Goal: Entertainment & Leisure: Consume media (video, audio)

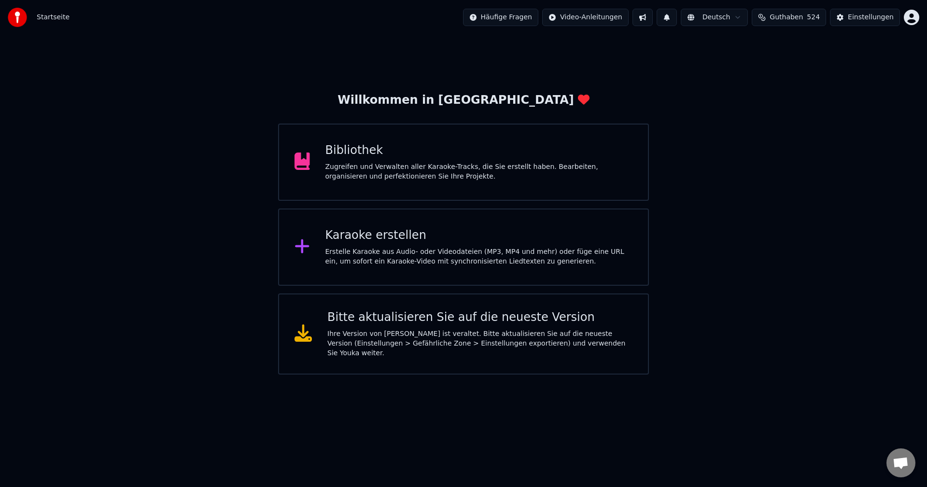
click at [375, 170] on div "Zugreifen und Verwalten aller Karaoke-Tracks, die Sie erstellt haben. Bearbeite…" at bounding box center [480, 171] width 308 height 19
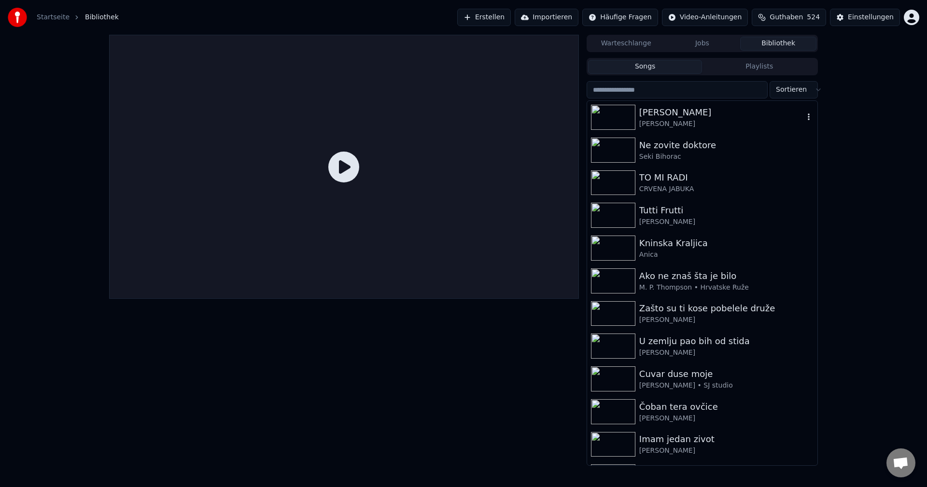
click at [607, 122] on img at bounding box center [613, 117] width 44 height 25
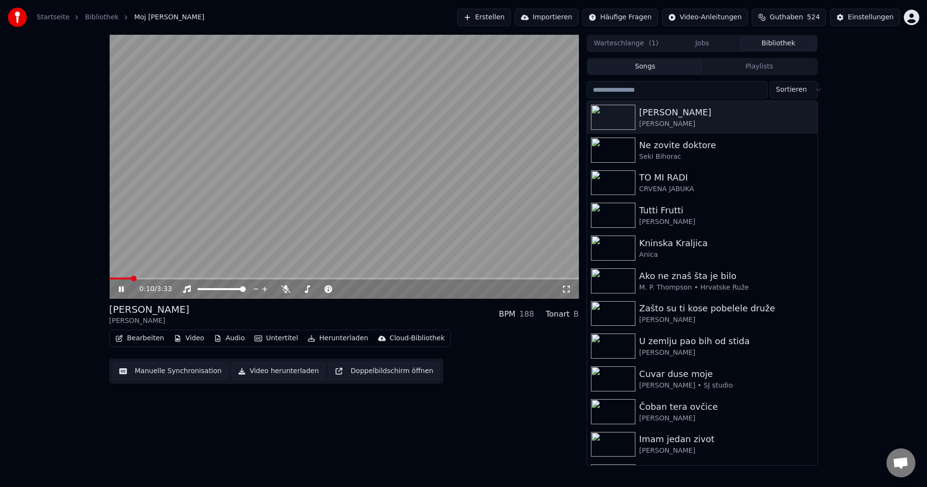
click at [131, 280] on span at bounding box center [120, 279] width 22 height 2
click at [151, 280] on span at bounding box center [344, 279] width 470 height 2
click at [285, 289] on icon at bounding box center [286, 289] width 10 height 8
click at [622, 149] on img at bounding box center [613, 150] width 44 height 25
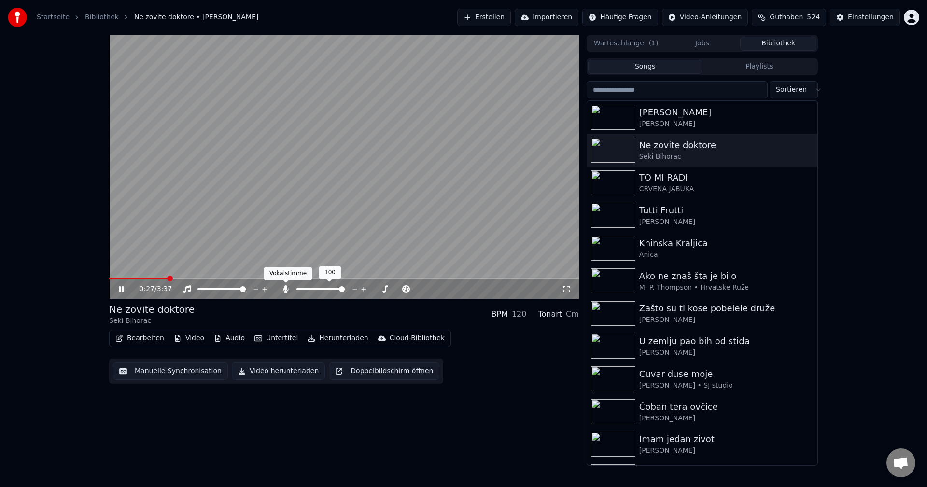
drag, startPoint x: 286, startPoint y: 292, endPoint x: 281, endPoint y: 292, distance: 5.8
click at [286, 292] on icon at bounding box center [285, 289] width 5 height 8
click at [143, 279] on span at bounding box center [126, 279] width 35 height 2
click at [145, 280] on span at bounding box center [145, 279] width 73 height 2
click at [137, 277] on video at bounding box center [344, 167] width 470 height 264
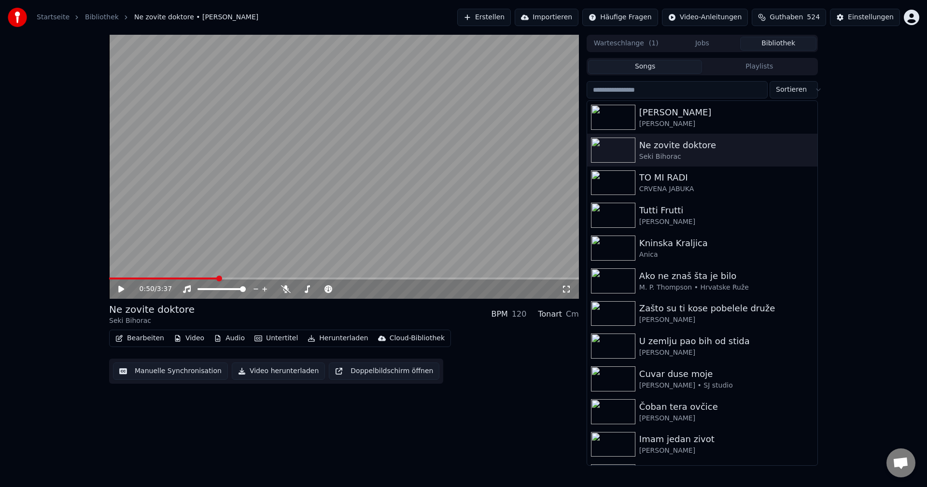
click at [139, 279] on span at bounding box center [163, 279] width 109 height 2
click at [204, 242] on video at bounding box center [344, 167] width 470 height 264
click at [128, 279] on span at bounding box center [118, 279] width 19 height 2
click at [144, 277] on video at bounding box center [344, 167] width 470 height 264
click at [145, 280] on div "0:10 / 3:37" at bounding box center [344, 289] width 470 height 19
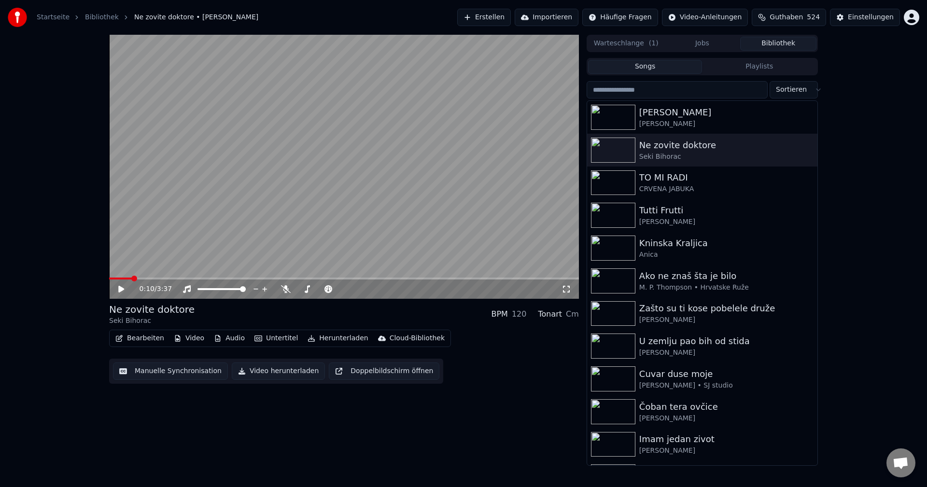
click at [211, 262] on video at bounding box center [344, 167] width 470 height 264
click at [151, 279] on span at bounding box center [344, 279] width 470 height 2
click at [142, 278] on span at bounding box center [161, 279] width 104 height 2
click at [614, 152] on img at bounding box center [613, 150] width 44 height 25
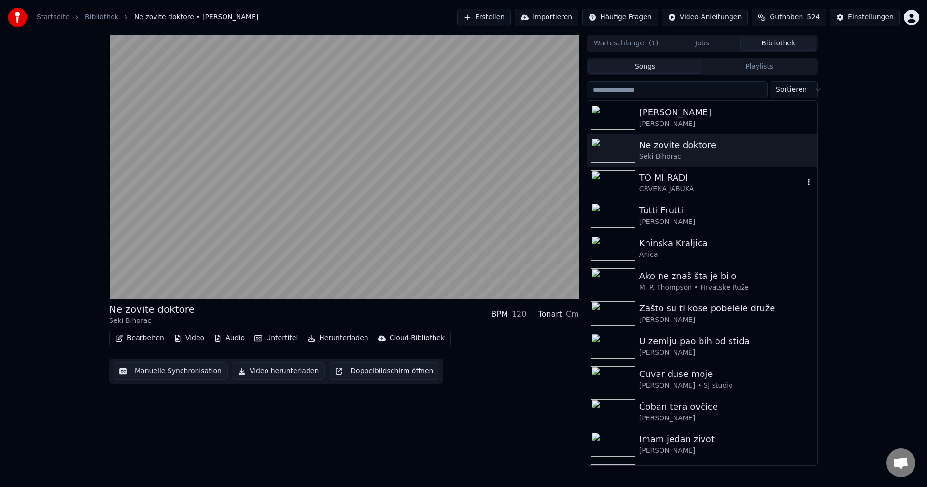
click at [607, 184] on img at bounding box center [613, 182] width 44 height 25
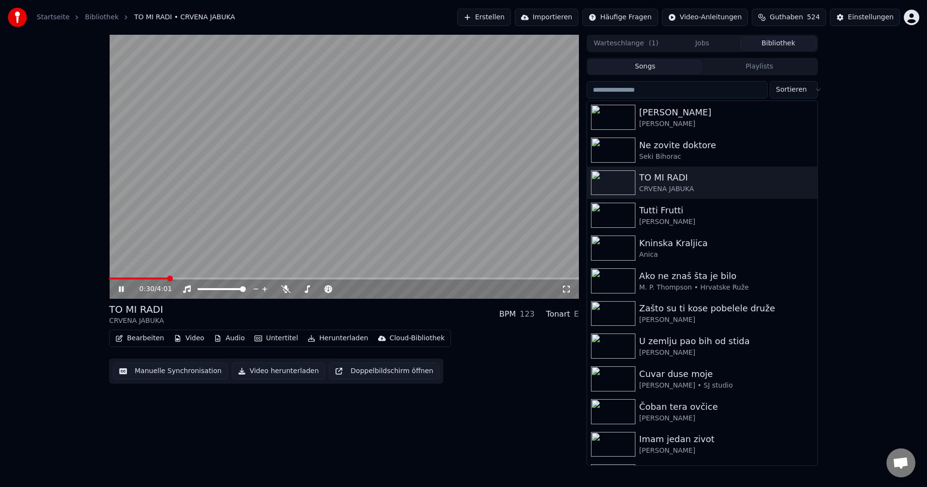
click at [131, 281] on div "0:30 / 4:01" at bounding box center [344, 289] width 470 height 19
click at [130, 278] on span at bounding box center [119, 279] width 21 height 2
click at [142, 279] on span at bounding box center [125, 279] width 33 height 2
click at [128, 279] on span at bounding box center [118, 279] width 19 height 2
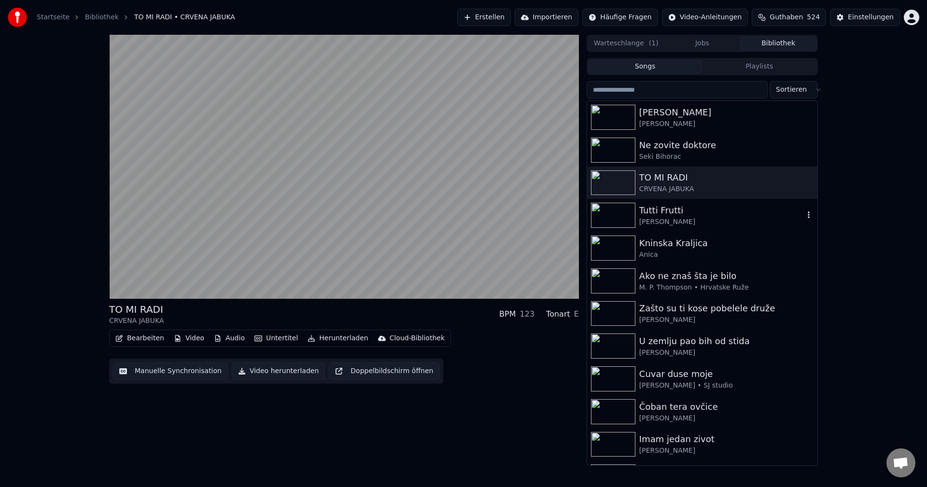
click at [618, 215] on img at bounding box center [613, 215] width 44 height 25
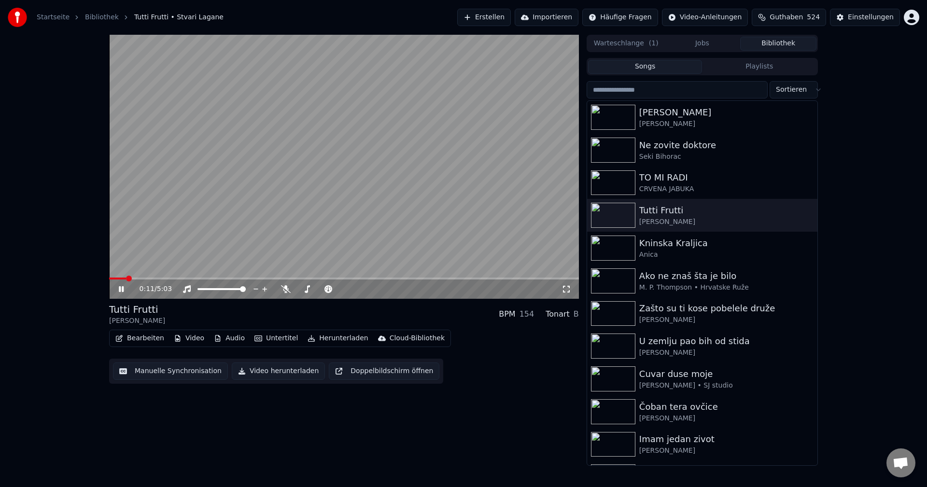
click at [126, 279] on span at bounding box center [117, 279] width 17 height 2
click at [134, 278] on span at bounding box center [121, 279] width 25 height 2
click at [352, 278] on span at bounding box center [344, 279] width 470 height 2
click at [604, 241] on img at bounding box center [613, 248] width 44 height 25
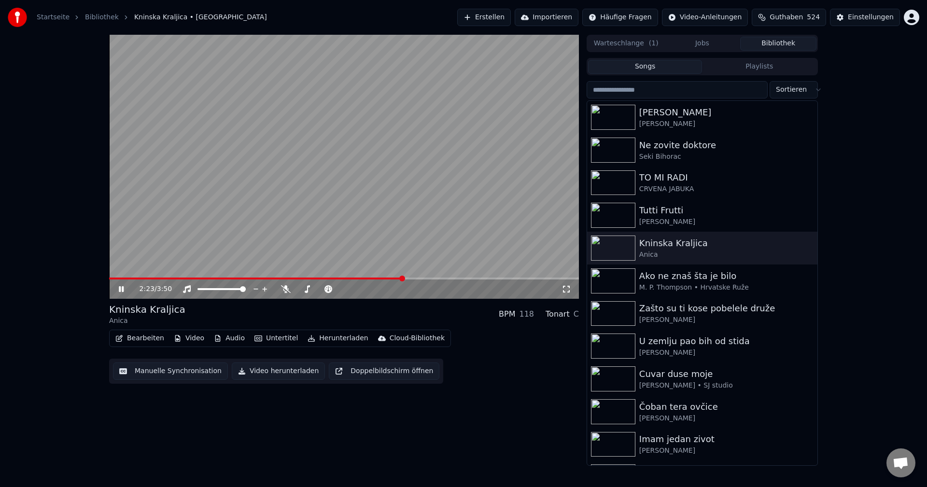
click at [130, 278] on span at bounding box center [256, 279] width 294 height 2
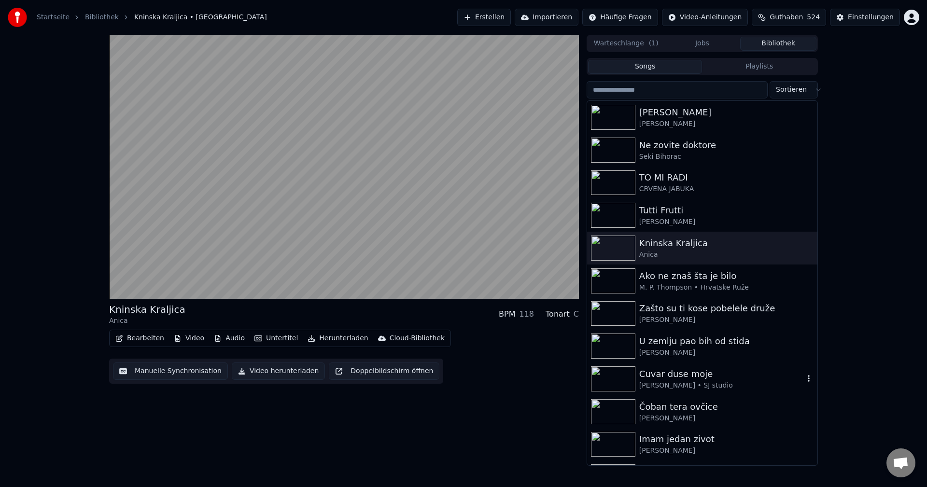
click at [607, 381] on img at bounding box center [613, 379] width 44 height 25
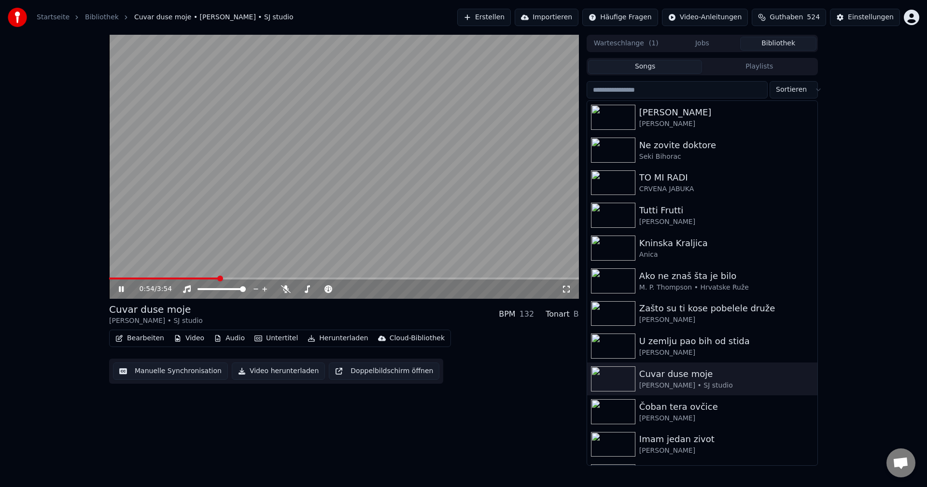
click at [126, 277] on video at bounding box center [344, 167] width 470 height 264
click at [125, 278] on span at bounding box center [117, 279] width 16 height 2
click at [194, 254] on video at bounding box center [344, 167] width 470 height 264
click at [115, 279] on span at bounding box center [112, 279] width 6 height 2
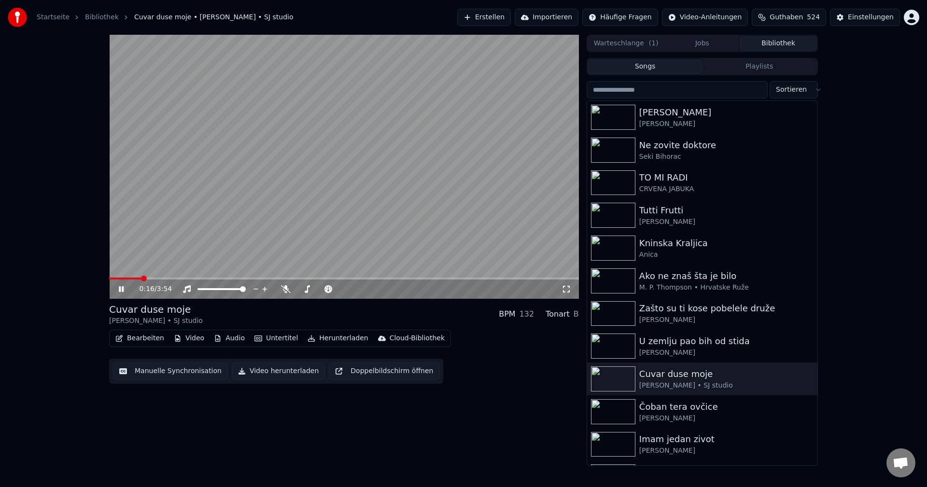
click at [142, 279] on span at bounding box center [344, 279] width 470 height 2
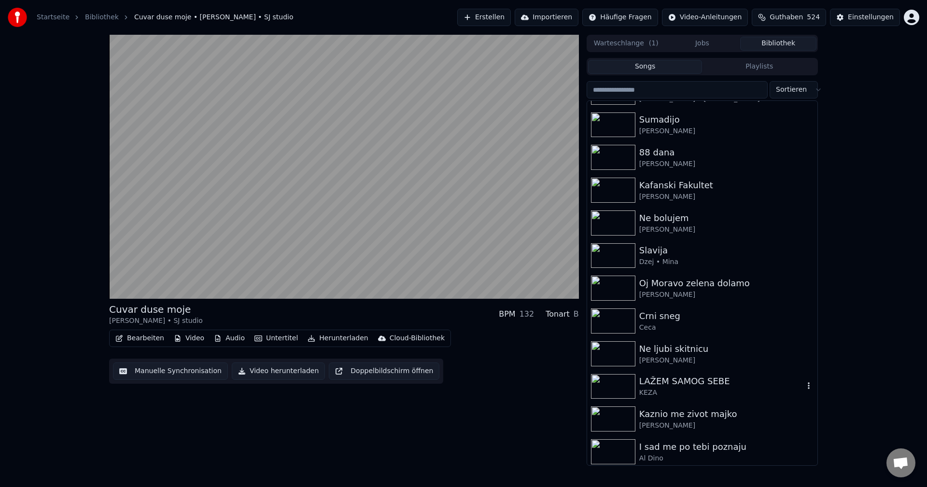
scroll to position [483, 0]
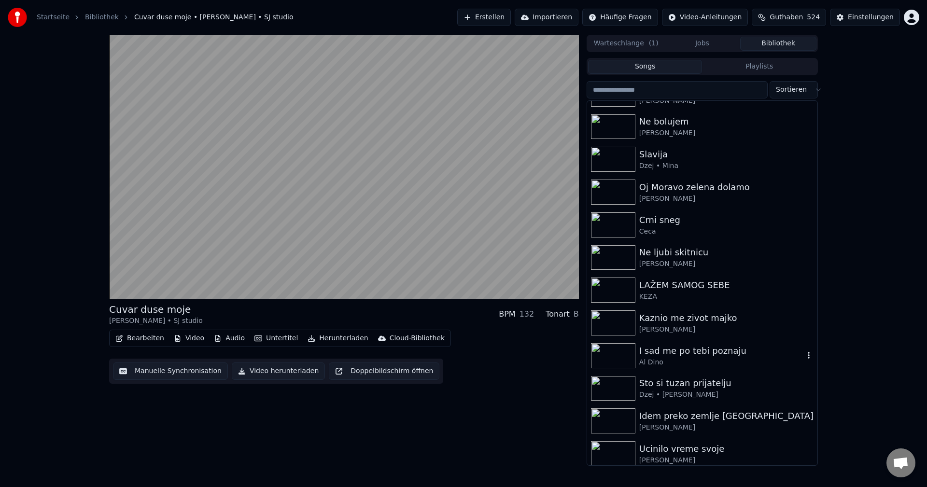
click at [612, 357] on img at bounding box center [613, 355] width 44 height 25
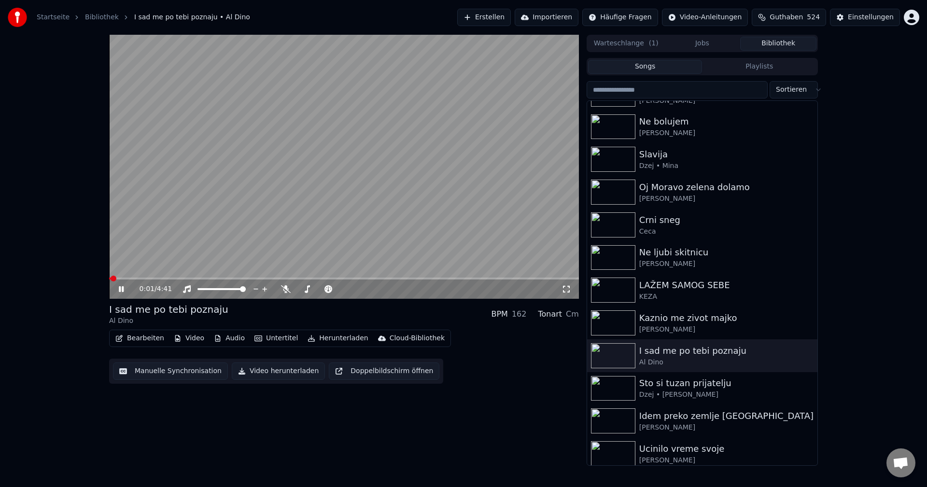
click at [111, 280] on span at bounding box center [109, 279] width 1 height 2
click at [112, 279] on span at bounding box center [117, 279] width 17 height 2
click at [109, 278] on span at bounding box center [109, 279] width 0 height 2
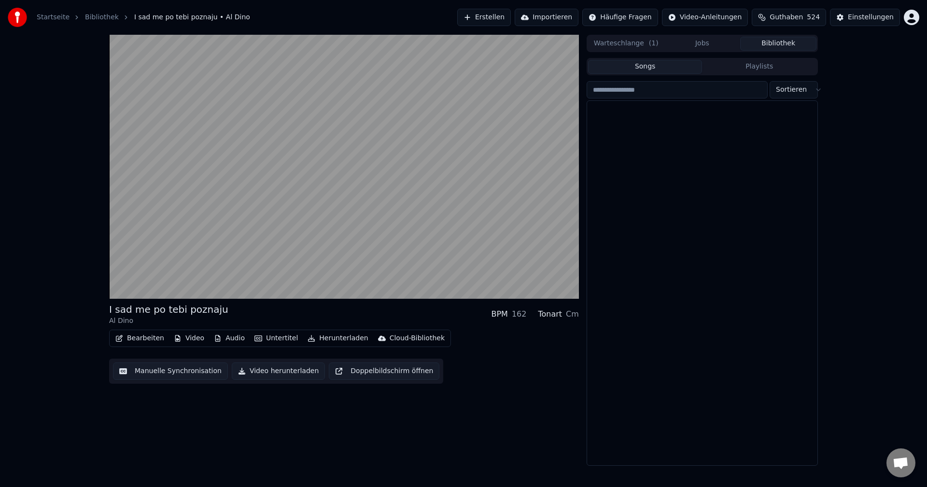
scroll to position [10571, 0]
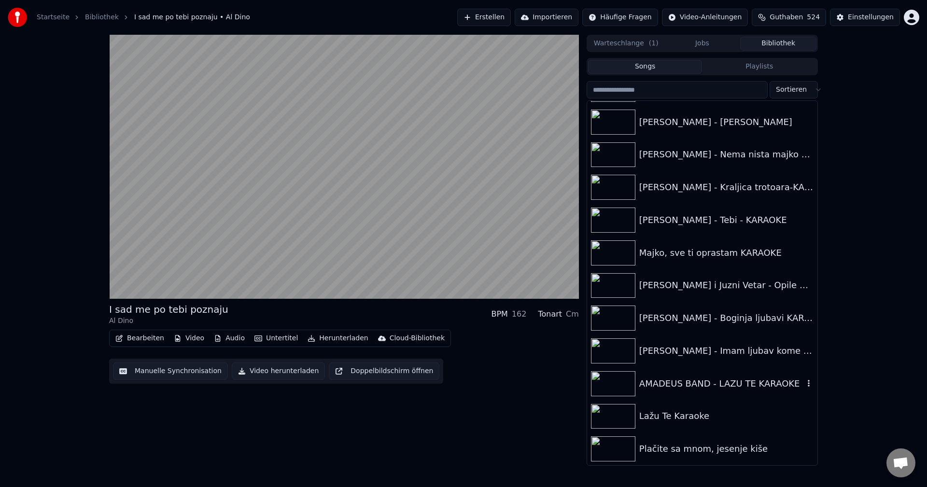
click at [611, 382] on img at bounding box center [613, 383] width 44 height 25
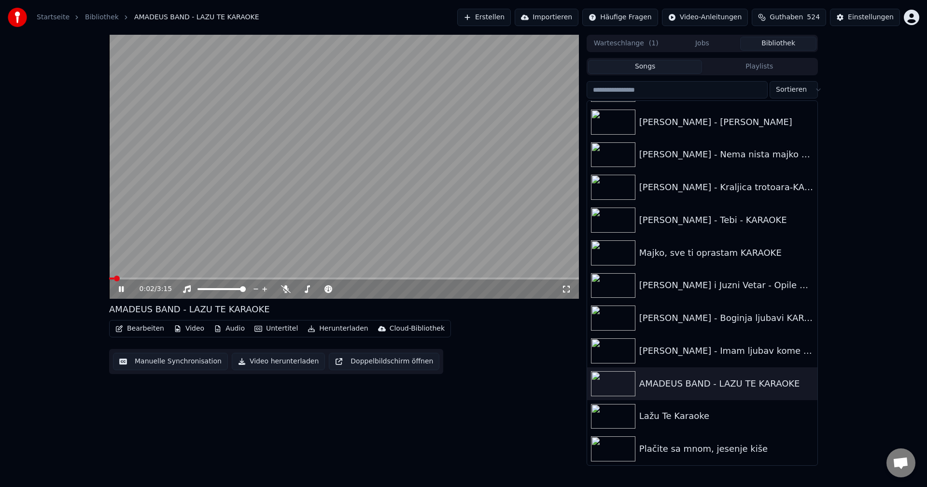
click at [114, 278] on span at bounding box center [111, 279] width 5 height 2
click at [140, 278] on span at bounding box center [124, 279] width 31 height 2
drag, startPoint x: 620, startPoint y: 348, endPoint x: 615, endPoint y: 345, distance: 5.6
click at [620, 348] on img at bounding box center [613, 351] width 44 height 25
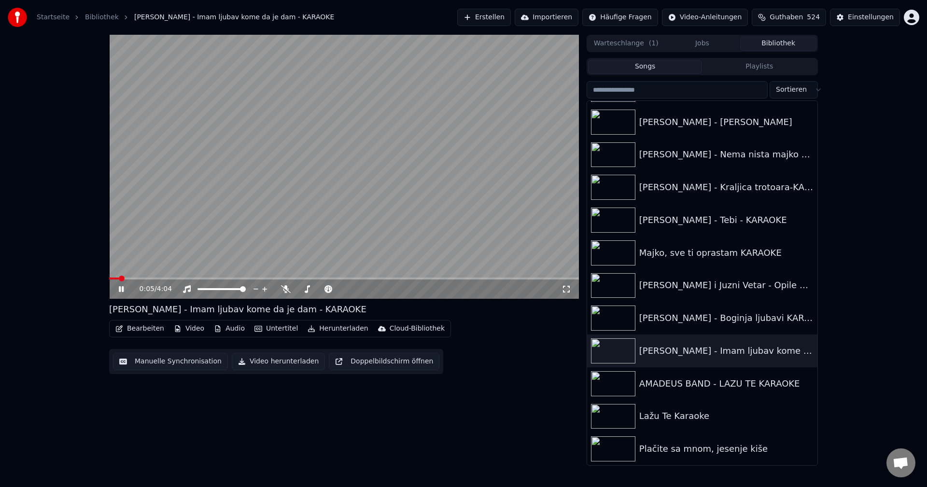
click at [118, 278] on span at bounding box center [114, 279] width 10 height 2
click at [616, 314] on img at bounding box center [613, 318] width 44 height 25
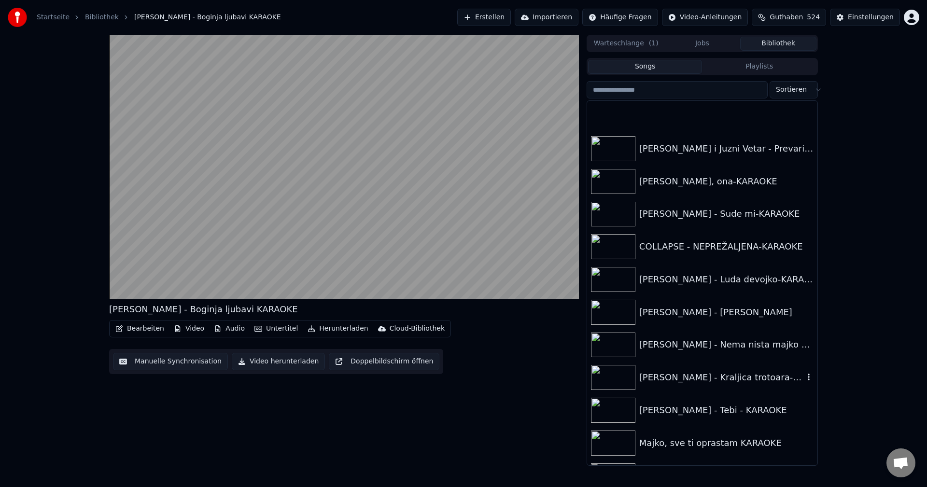
scroll to position [10378, 0]
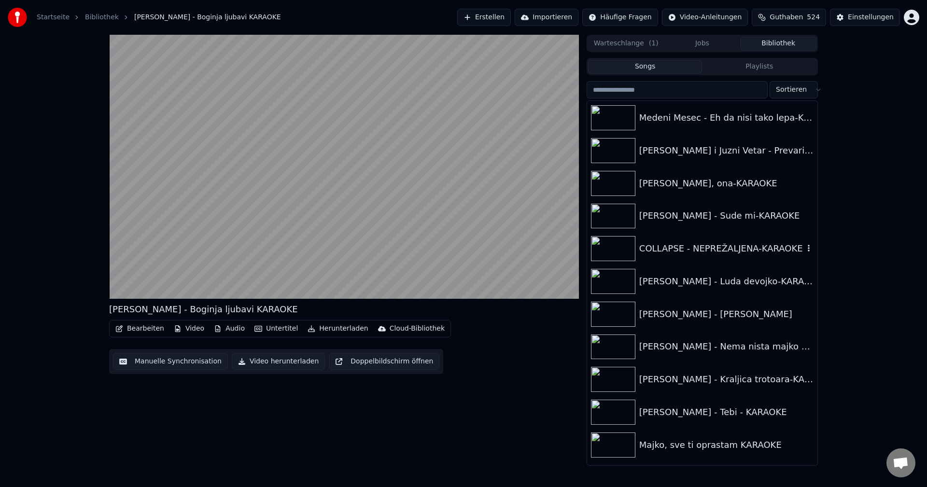
click at [618, 246] on img at bounding box center [613, 248] width 44 height 25
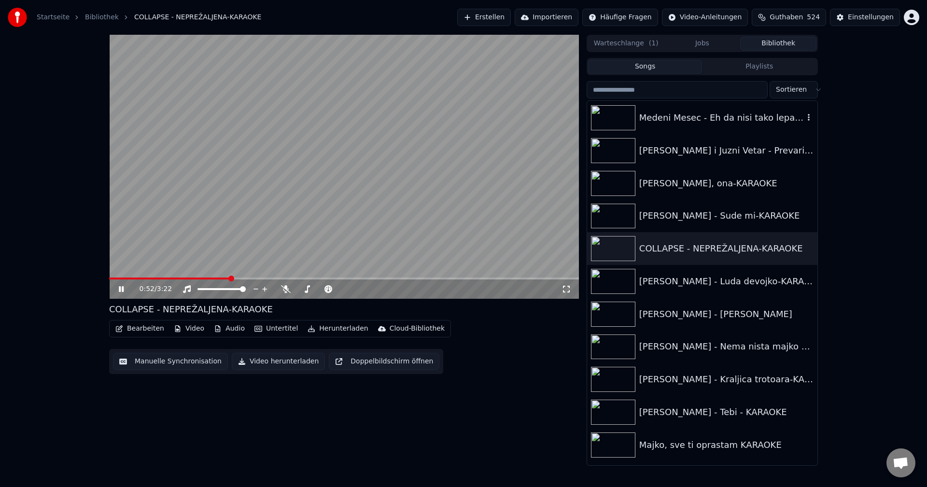
click at [613, 121] on img at bounding box center [613, 117] width 44 height 25
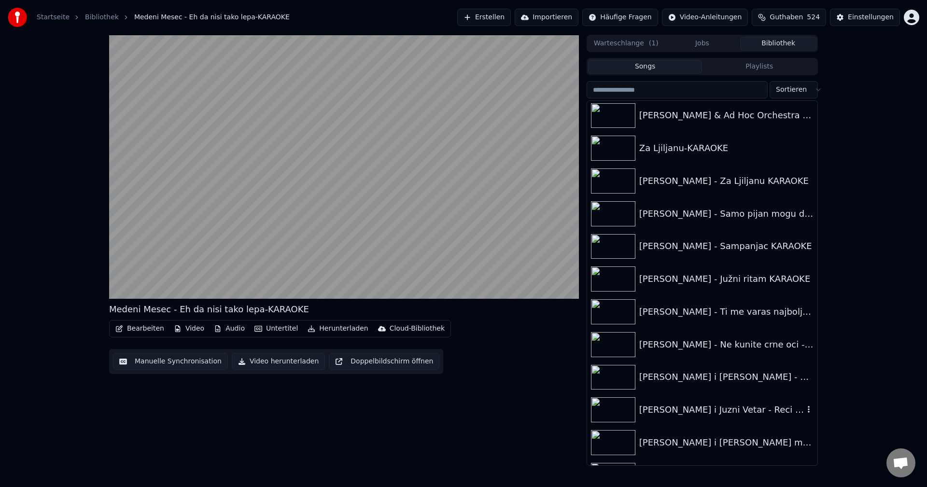
scroll to position [9653, 0]
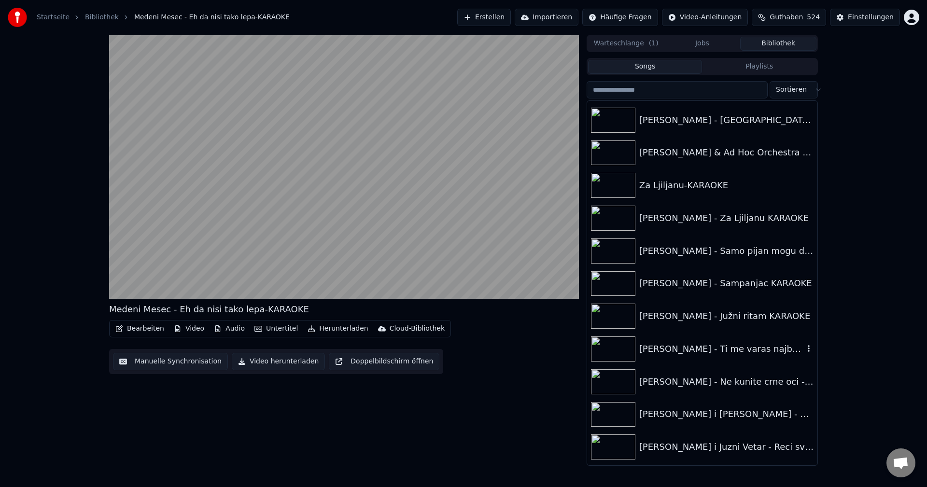
click at [616, 351] on img at bounding box center [613, 349] width 44 height 25
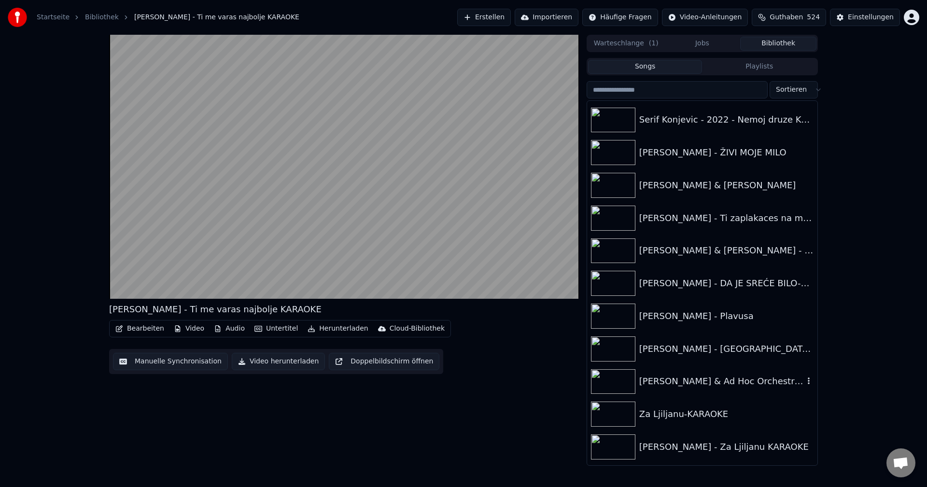
scroll to position [9412, 0]
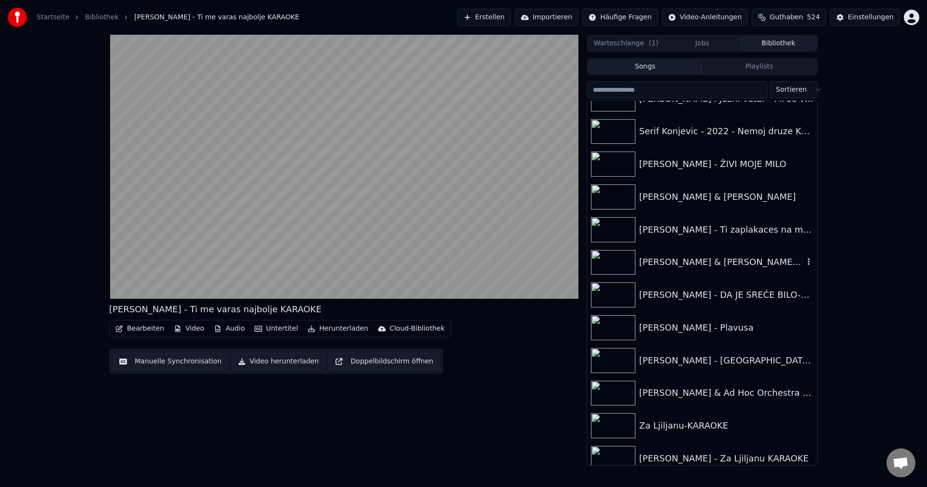
click at [614, 267] on img at bounding box center [613, 262] width 44 height 25
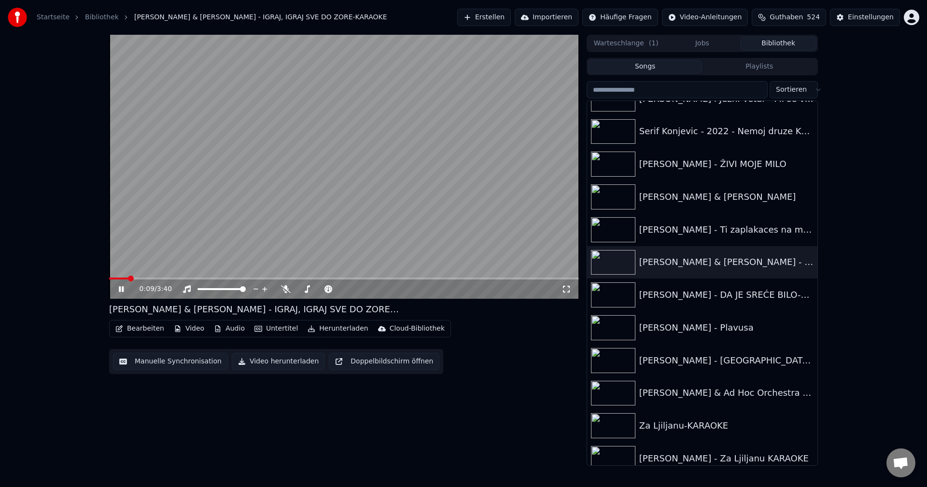
click at [129, 278] on span at bounding box center [344, 279] width 470 height 2
click at [609, 362] on img at bounding box center [613, 360] width 44 height 25
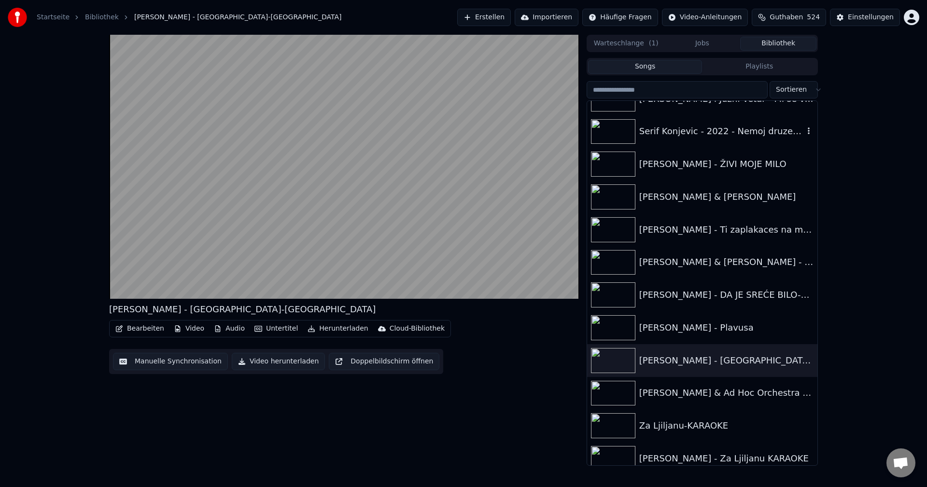
drag, startPoint x: 617, startPoint y: 133, endPoint x: 638, endPoint y: 142, distance: 23.3
click at [617, 132] on img at bounding box center [613, 131] width 44 height 25
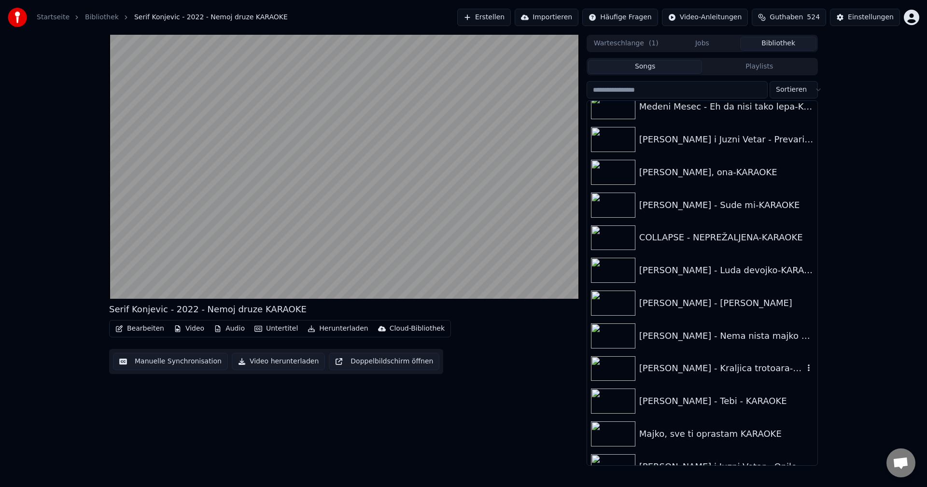
scroll to position [10329, 0]
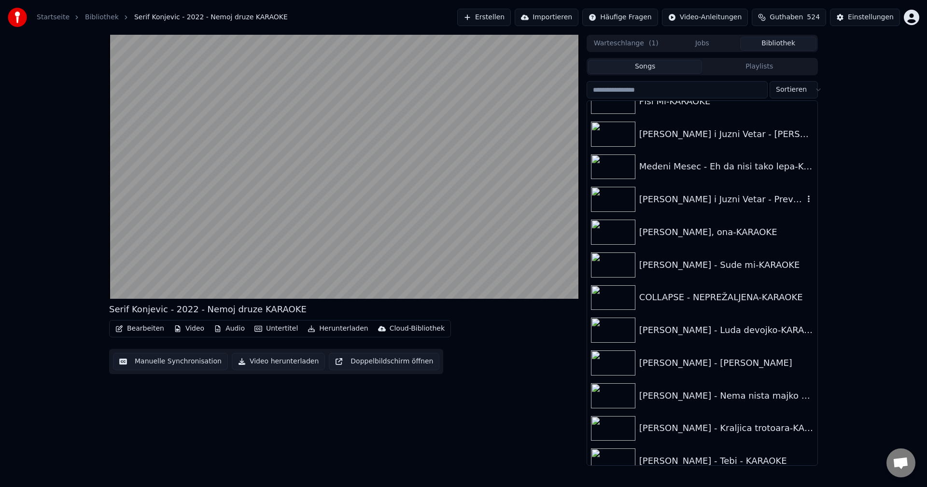
click at [607, 204] on img at bounding box center [613, 199] width 44 height 25
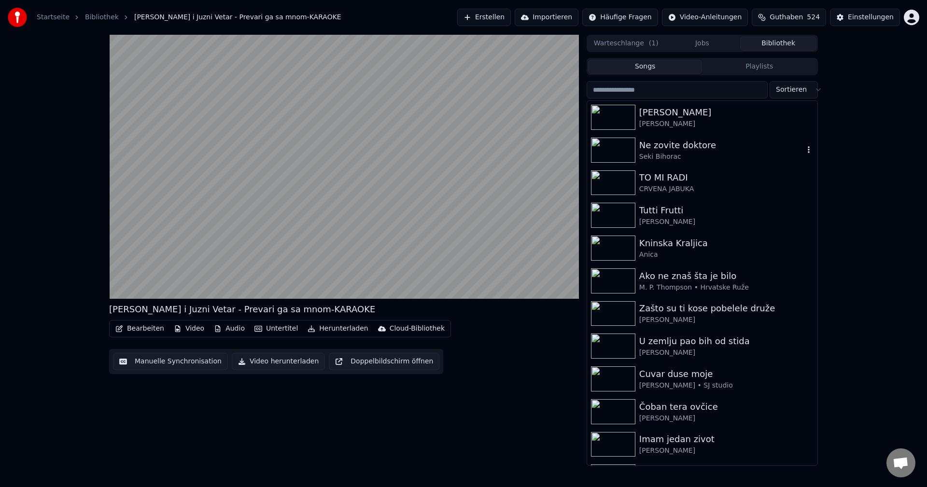
click at [608, 154] on img at bounding box center [613, 150] width 44 height 25
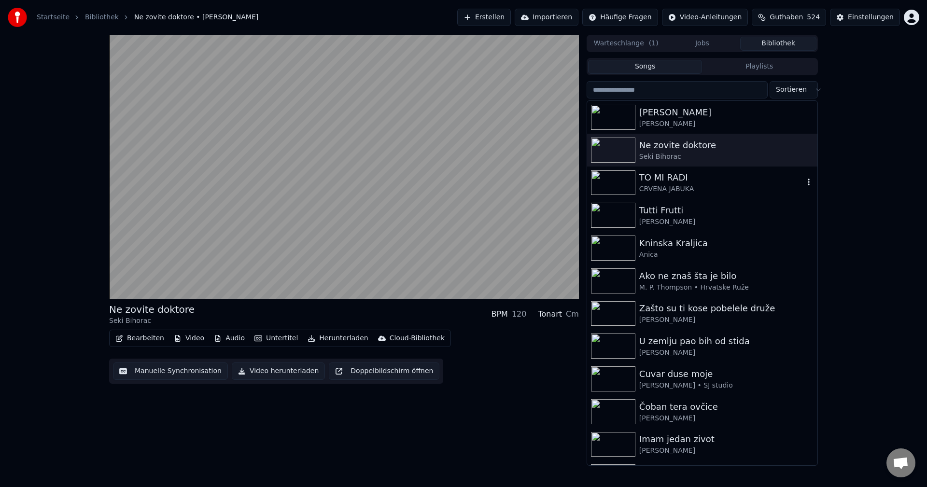
click at [616, 181] on img at bounding box center [613, 182] width 44 height 25
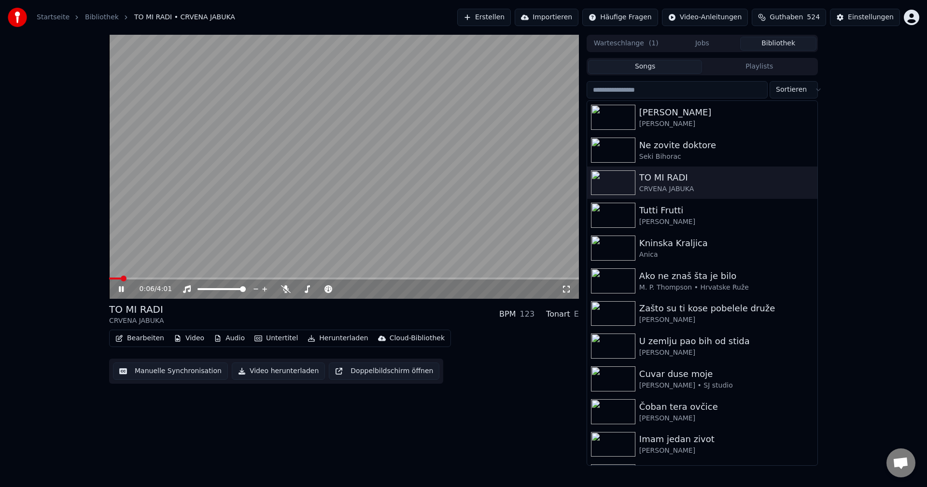
click at [121, 278] on span at bounding box center [115, 279] width 12 height 2
click at [615, 222] on img at bounding box center [613, 215] width 44 height 25
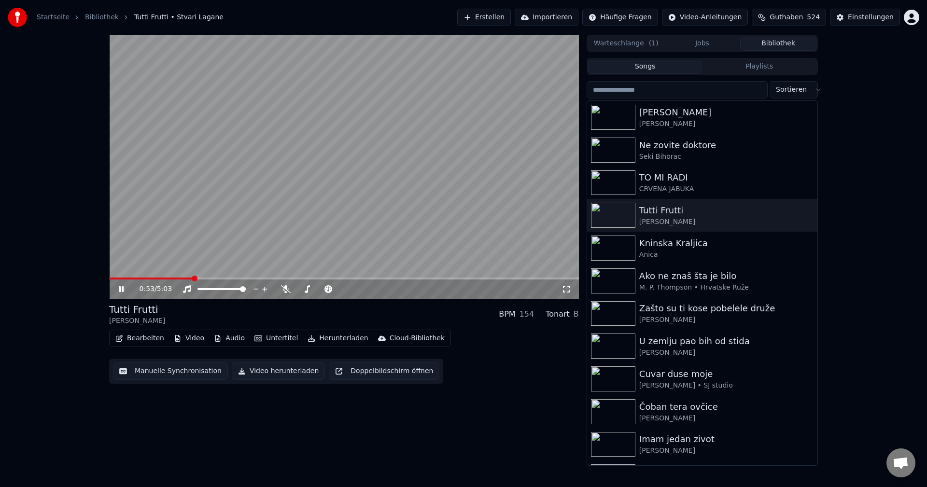
click at [117, 279] on span at bounding box center [151, 279] width 84 height 2
click at [362, 279] on span at bounding box center [344, 279] width 470 height 2
click at [111, 278] on span at bounding box center [109, 279] width 1 height 2
click at [132, 278] on span at bounding box center [344, 279] width 470 height 2
click at [364, 278] on span at bounding box center [344, 279] width 470 height 2
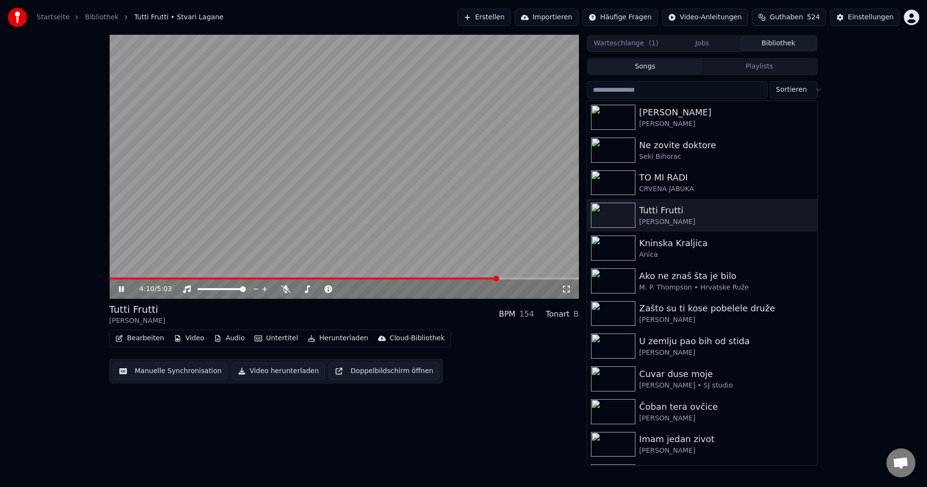
click at [692, 89] on input "search" at bounding box center [677, 89] width 181 height 17
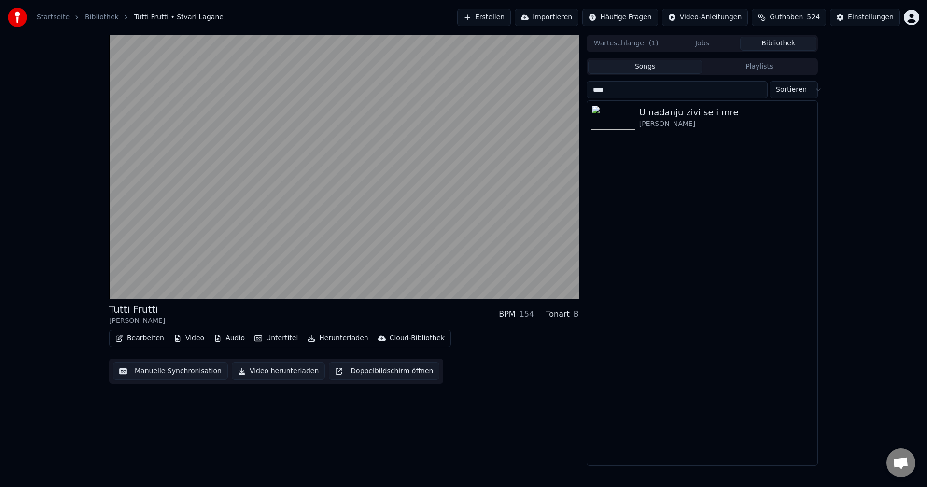
type input "***"
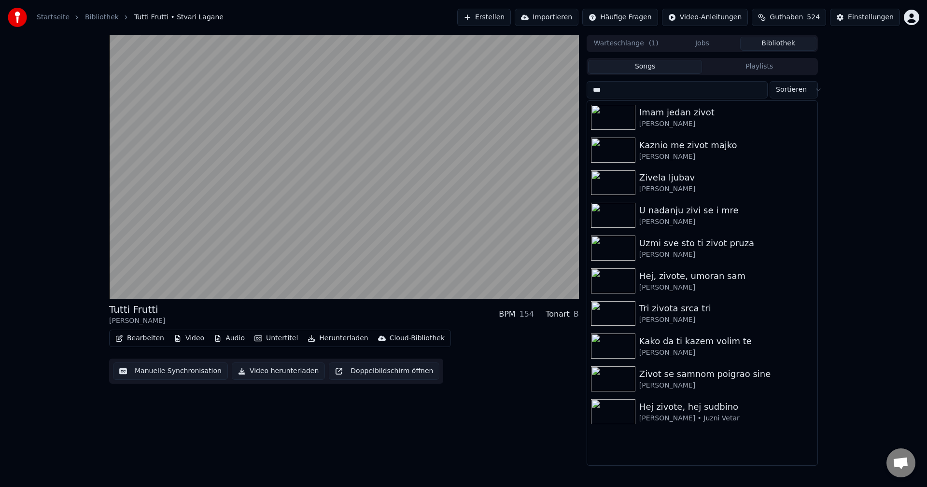
click at [769, 67] on button "Playlists" at bounding box center [759, 67] width 114 height 14
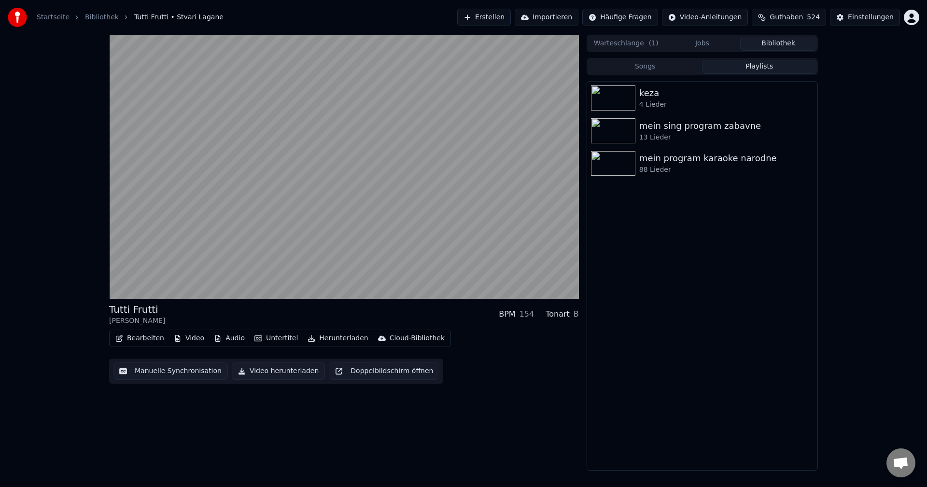
click at [782, 43] on button "Bibliothek" at bounding box center [778, 44] width 76 height 14
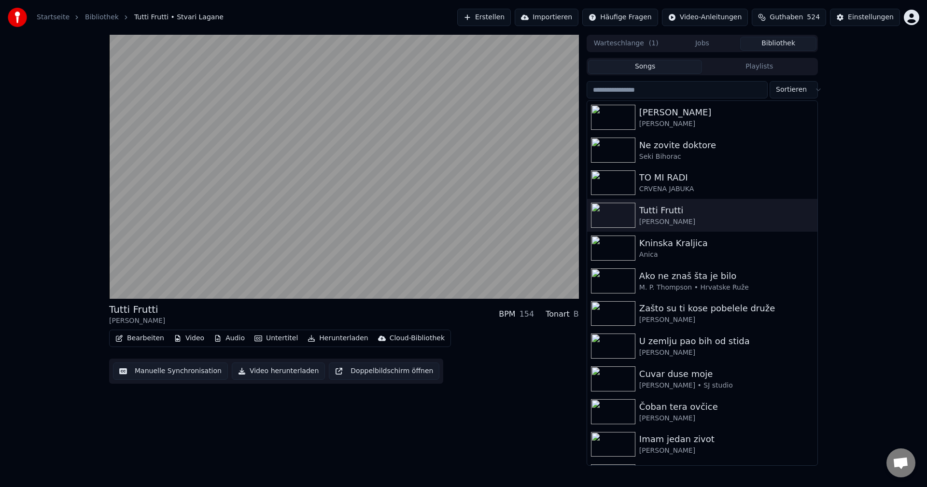
click at [660, 69] on button "Songs" at bounding box center [645, 67] width 114 height 14
click at [661, 88] on input "search" at bounding box center [677, 89] width 181 height 17
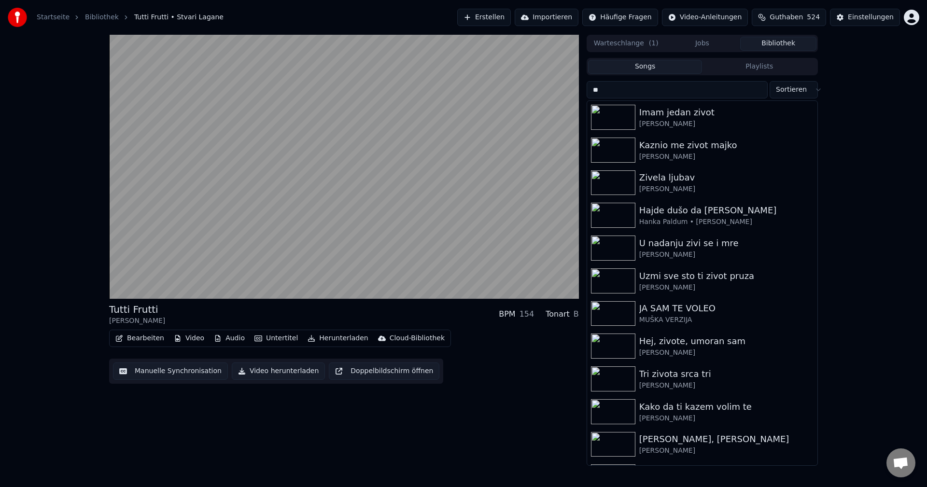
type input "*"
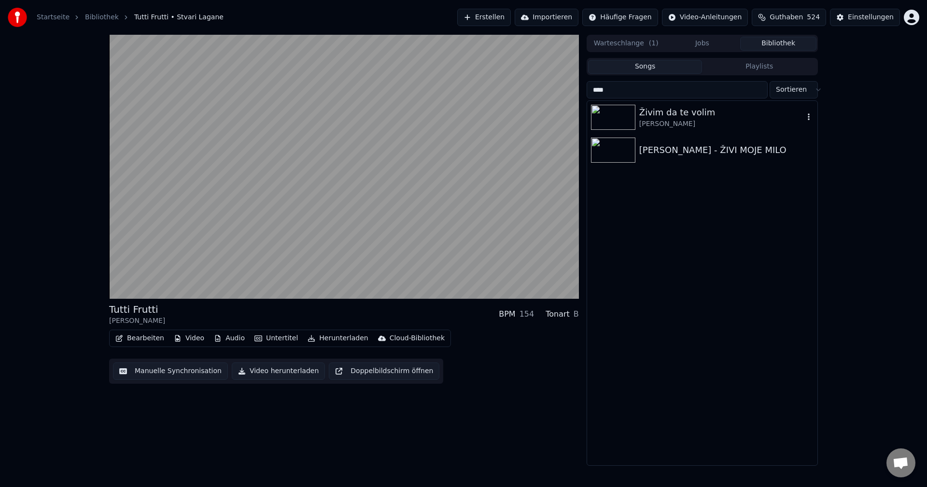
type input "****"
click at [604, 121] on img at bounding box center [613, 117] width 44 height 25
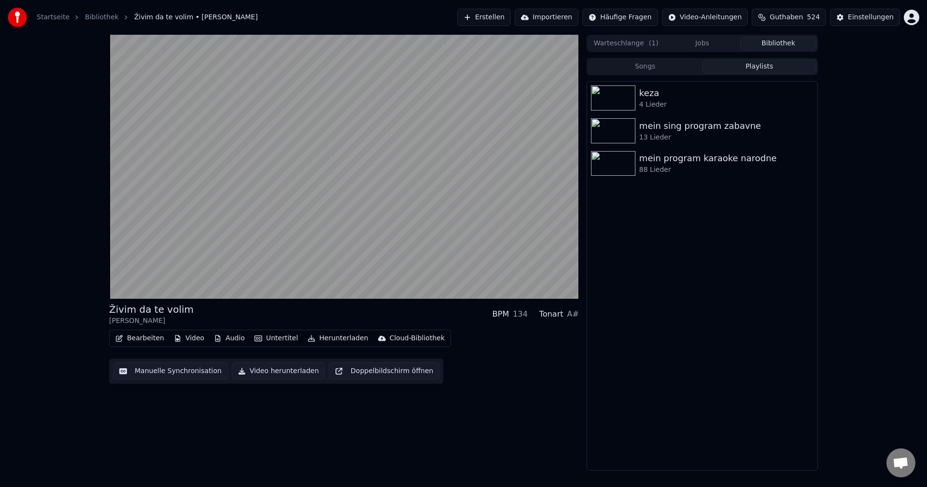
click at [753, 69] on button "Playlists" at bounding box center [759, 67] width 114 height 14
click at [616, 163] on img at bounding box center [613, 163] width 44 height 25
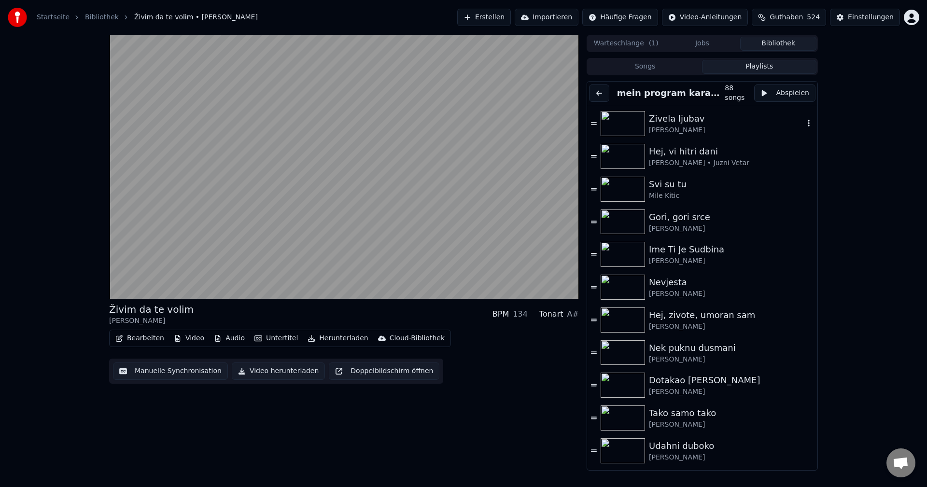
scroll to position [338, 0]
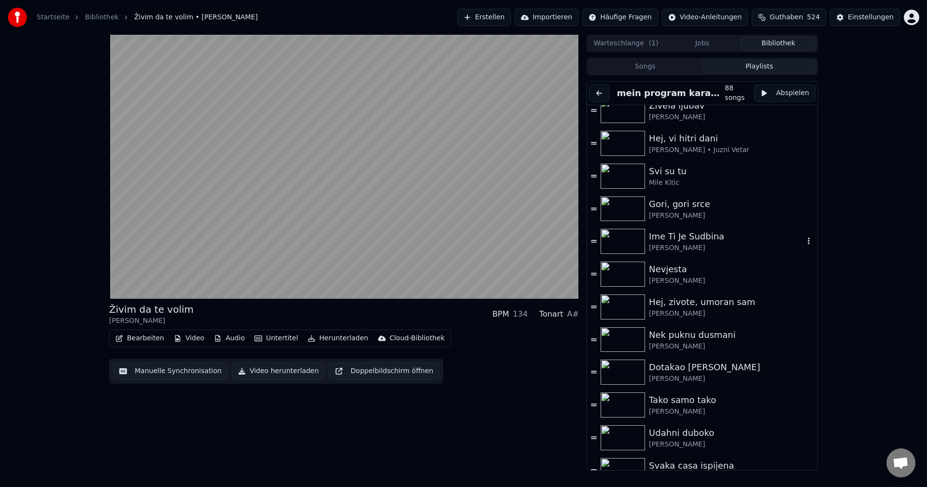
click at [618, 248] on img at bounding box center [623, 241] width 44 height 25
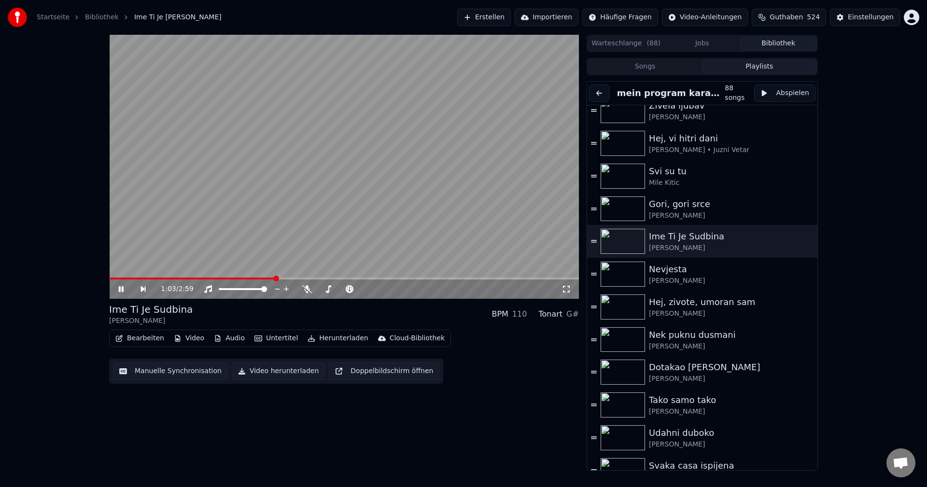
click at [115, 278] on span at bounding box center [192, 279] width 167 height 2
click at [130, 278] on span at bounding box center [119, 279] width 21 height 2
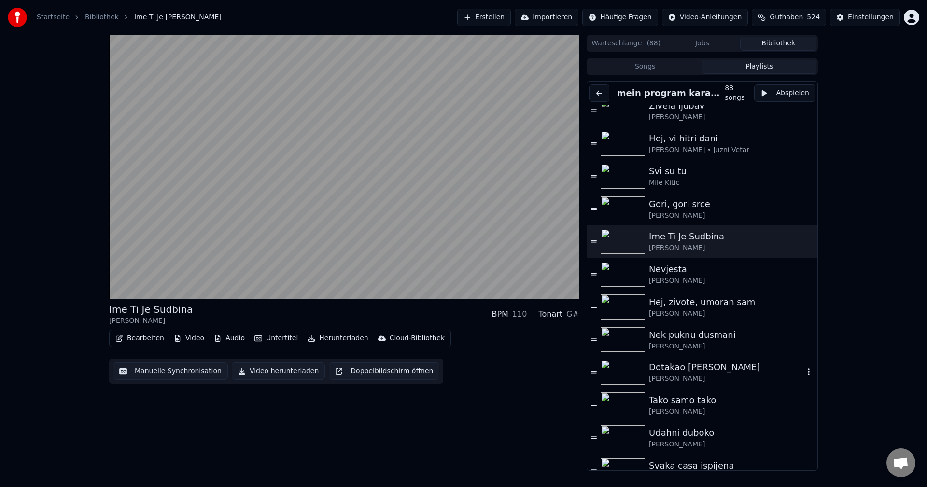
scroll to position [483, 0]
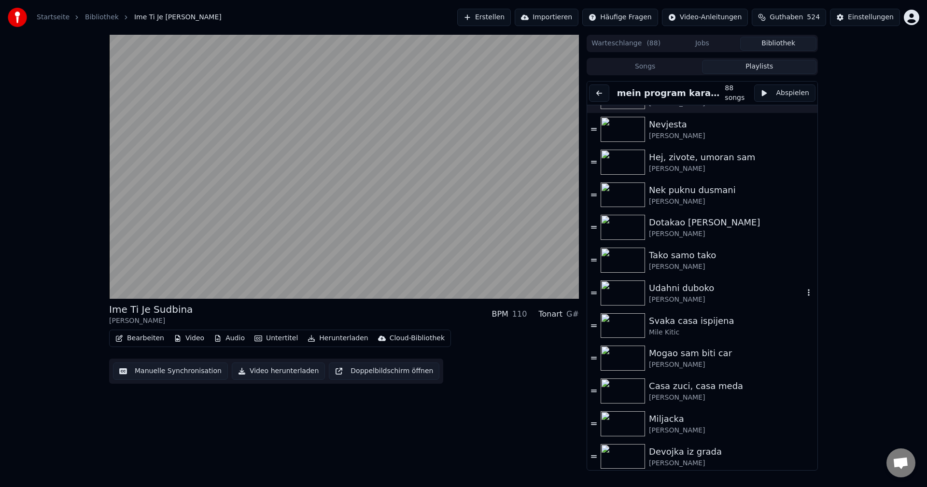
click at [620, 294] on img at bounding box center [623, 293] width 44 height 25
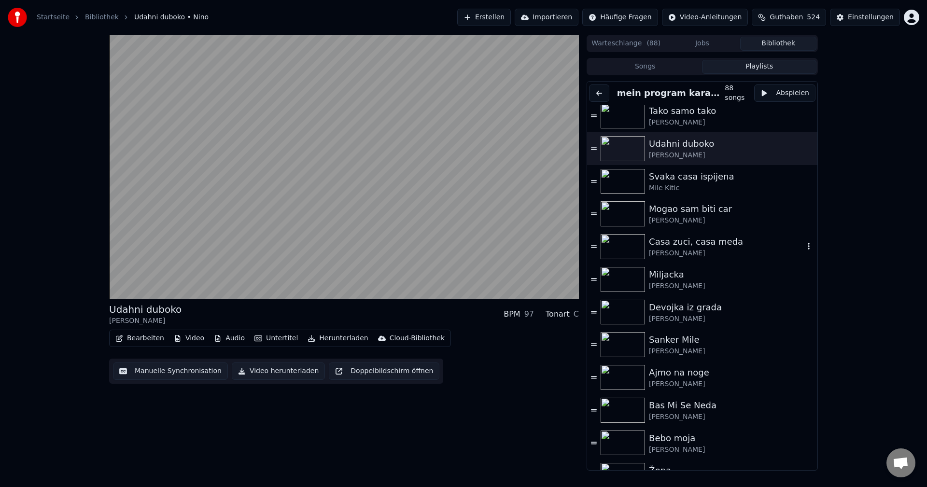
scroll to position [628, 0]
click at [630, 278] on img at bounding box center [623, 279] width 44 height 25
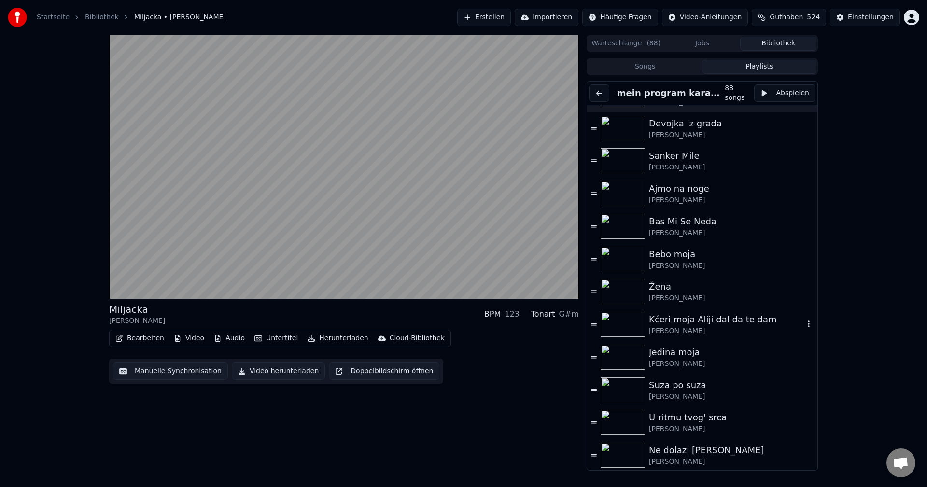
scroll to position [821, 0]
